Goal: Information Seeking & Learning: Learn about a topic

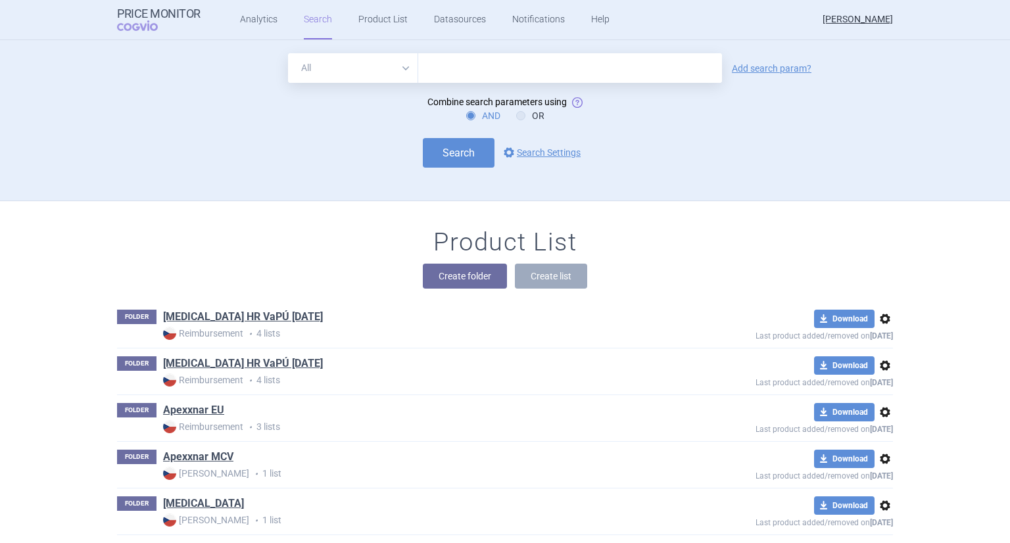
scroll to position [537, 0]
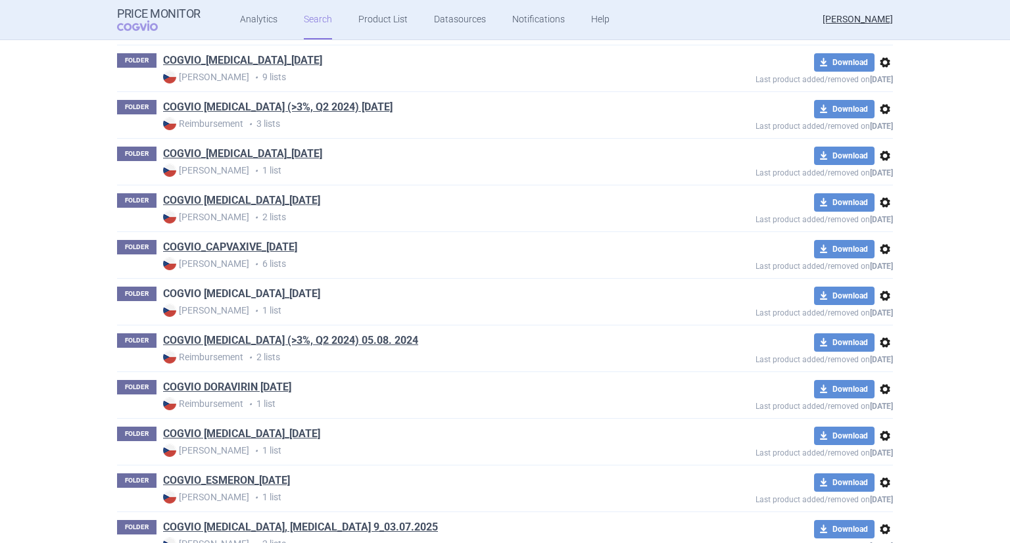
click at [232, 288] on link "COGVIO [MEDICAL_DATA]_[DATE]" at bounding box center [241, 294] width 157 height 14
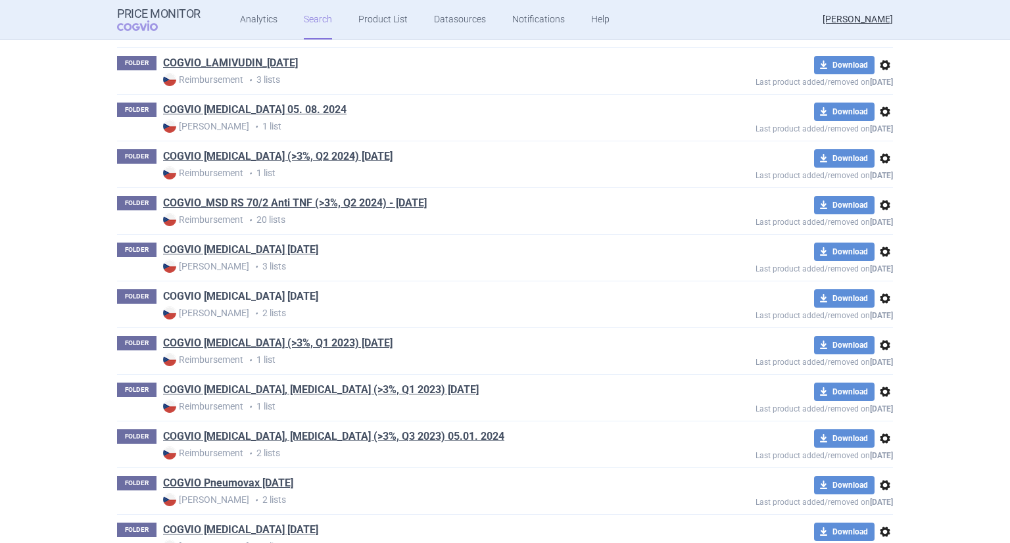
click at [256, 291] on link "COGVIO Pifeltro 02.07.2025" at bounding box center [240, 296] width 155 height 14
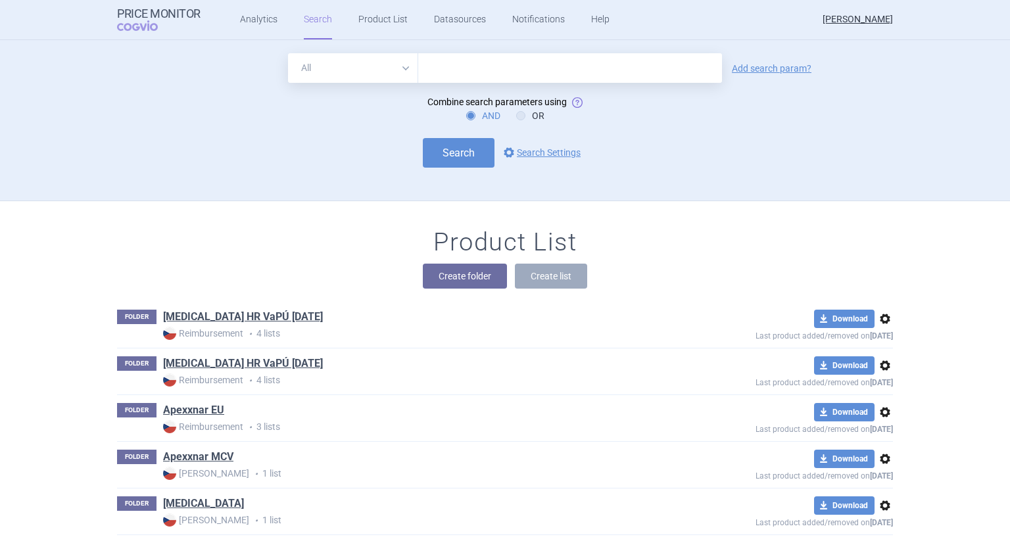
scroll to position [1468, 0]
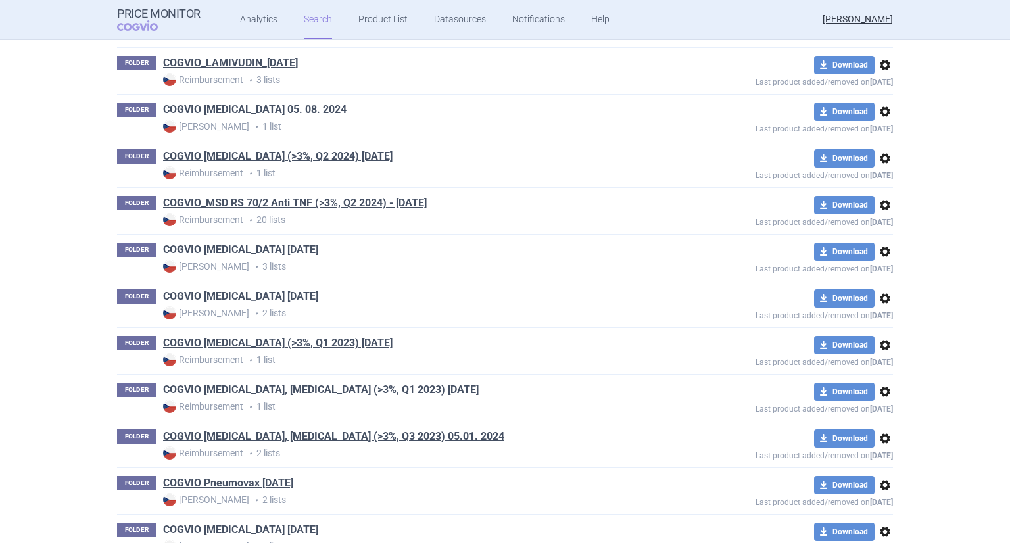
click at [245, 289] on link "COGVIO Pifeltro 02.07.2025" at bounding box center [240, 296] width 155 height 14
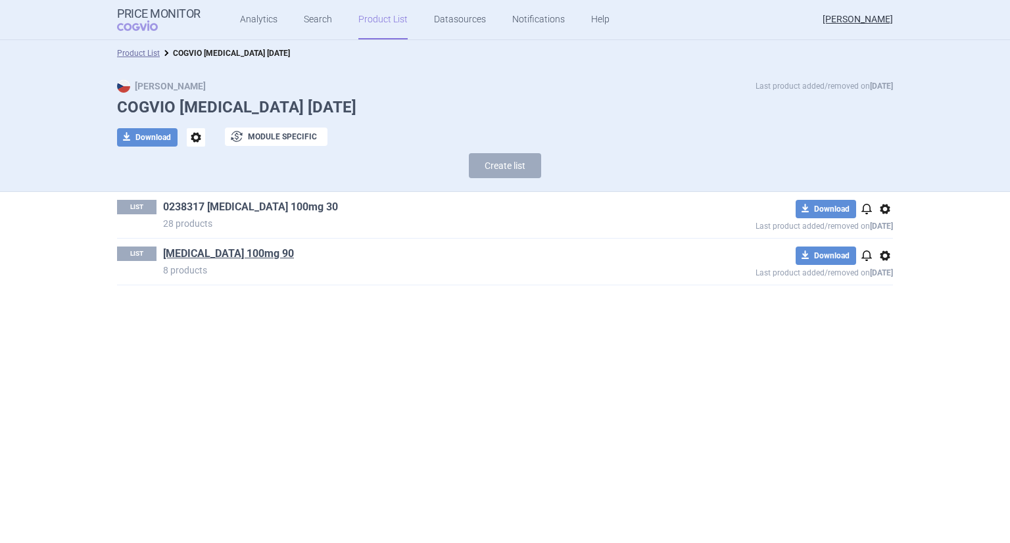
click at [195, 206] on link "0238317 Pifeltro 100mg 30" at bounding box center [250, 207] width 175 height 14
click at [218, 252] on link "Pifeltro 100mg 90" at bounding box center [228, 254] width 131 height 14
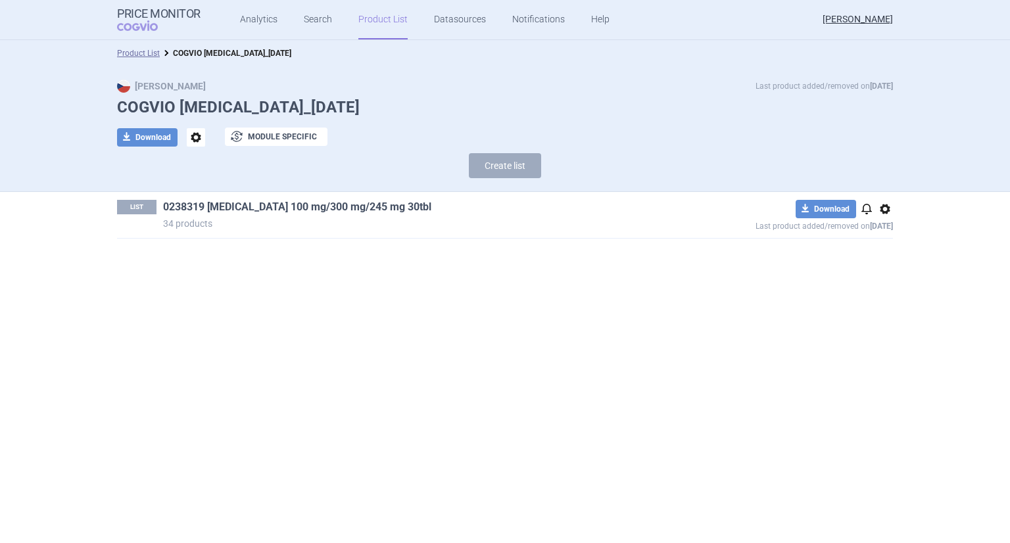
click at [343, 202] on link "0238319 [MEDICAL_DATA] 100 mg/300 mg/245 mg 30tbl" at bounding box center [297, 207] width 268 height 14
